Goal: Task Accomplishment & Management: Manage account settings

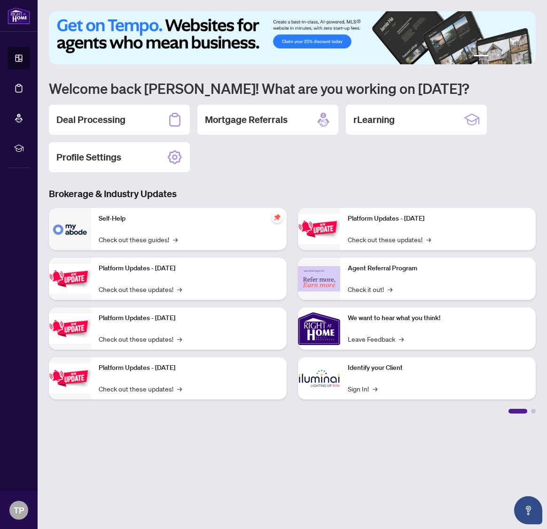
click at [155, 119] on div "Deal Processing" at bounding box center [119, 120] width 141 height 30
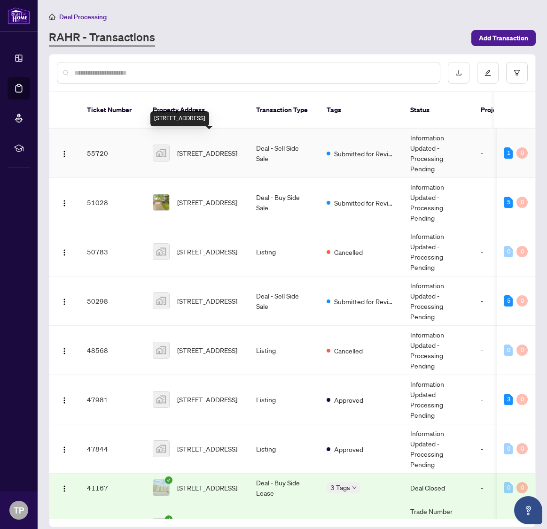
click at [211, 148] on span "[STREET_ADDRESS]" at bounding box center [207, 153] width 60 height 10
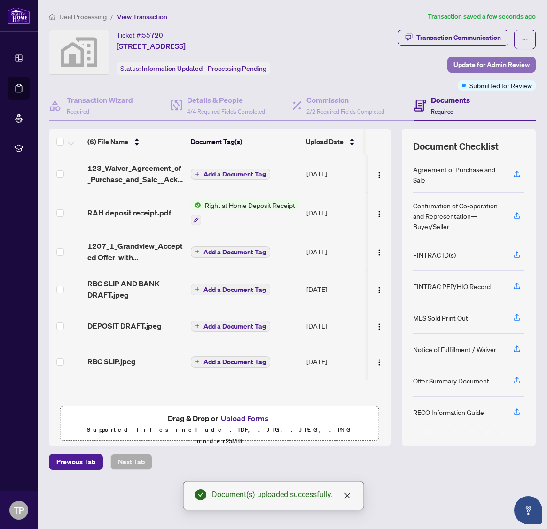
click at [480, 65] on span "Update for Admin Review" at bounding box center [491, 64] width 76 height 15
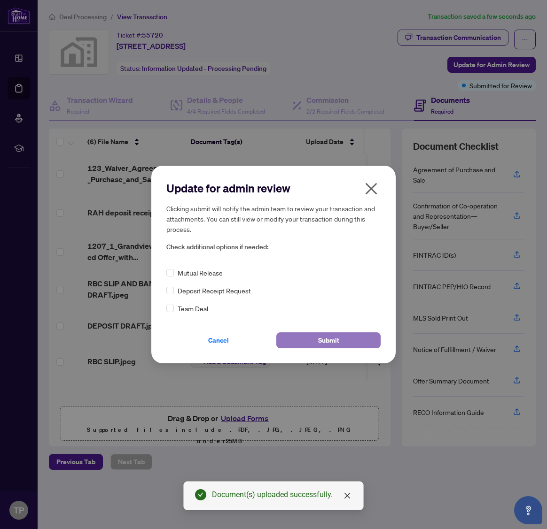
click at [318, 342] on button "Submit" at bounding box center [328, 340] width 104 height 16
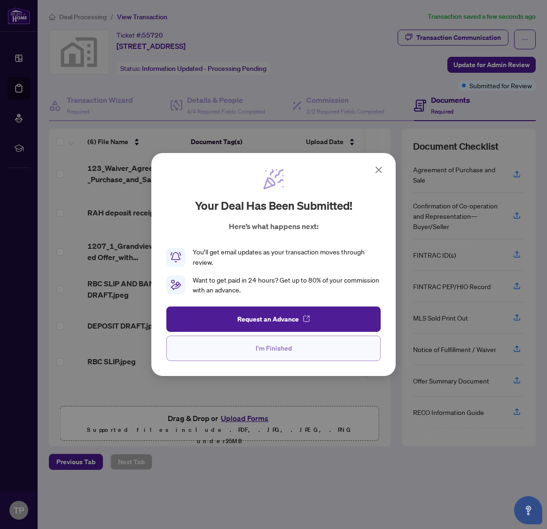
click at [281, 348] on span "I'm Finished" at bounding box center [273, 348] width 36 height 15
click at [281, 348] on td "Add a Document Tag" at bounding box center [245, 362] width 116 height 36
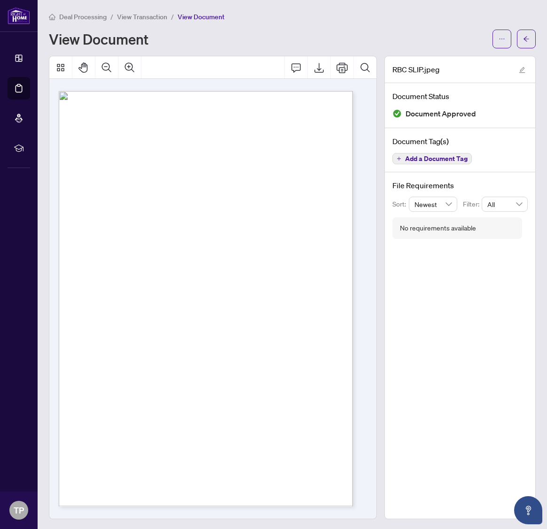
click at [188, 35] on div "View Document" at bounding box center [268, 38] width 438 height 15
click at [517, 42] on button "button" at bounding box center [526, 39] width 19 height 19
